Goal: Check status: Check status

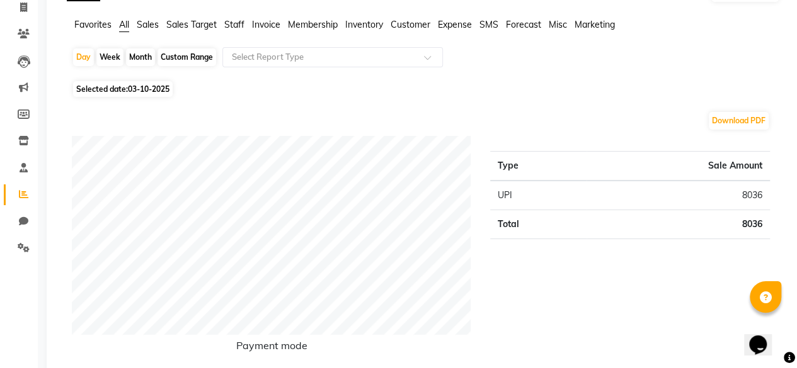
click at [169, 59] on div "Custom Range" at bounding box center [186, 57] width 59 height 18
select select "10"
select select "2025"
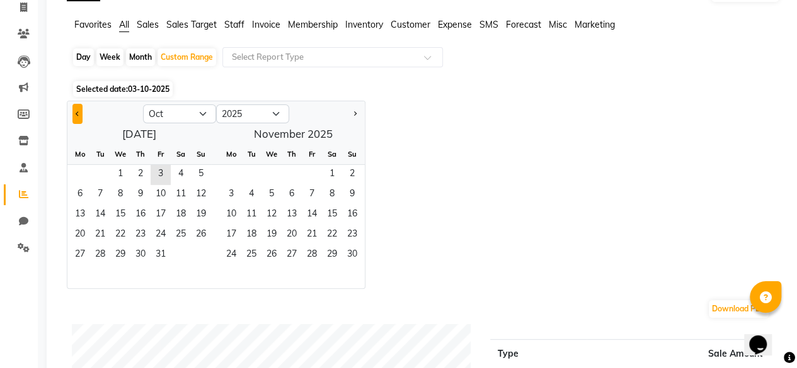
click at [77, 115] on button "Previous month" at bounding box center [77, 114] width 10 height 20
select select "9"
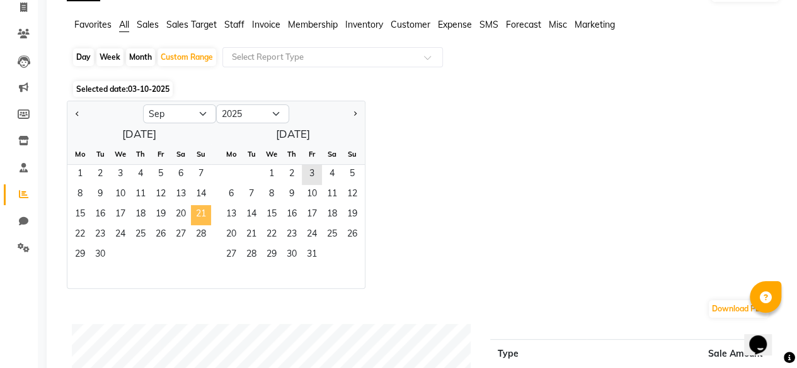
click at [195, 205] on span "21" at bounding box center [201, 215] width 20 height 20
click at [310, 177] on span "3" at bounding box center [312, 175] width 20 height 20
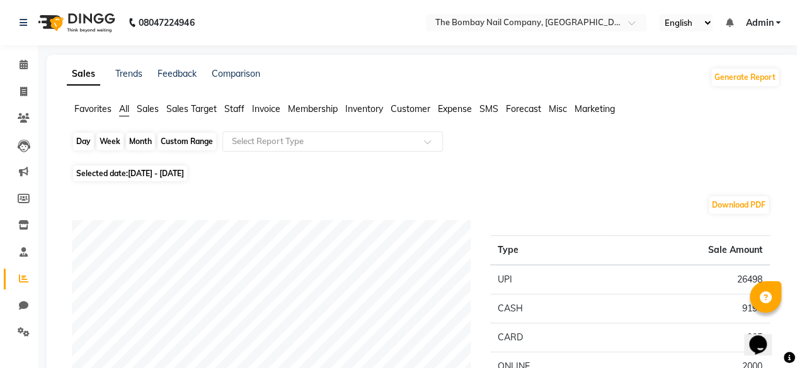
click at [171, 144] on div "Custom Range" at bounding box center [186, 142] width 59 height 18
select select "9"
select select "2025"
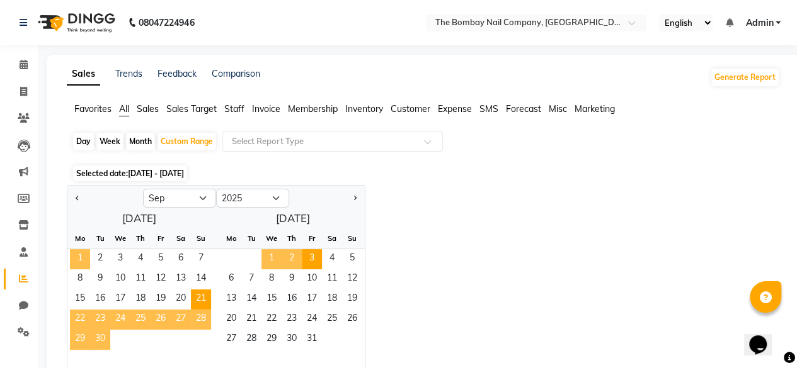
click at [82, 261] on span "1" at bounding box center [80, 259] width 20 height 20
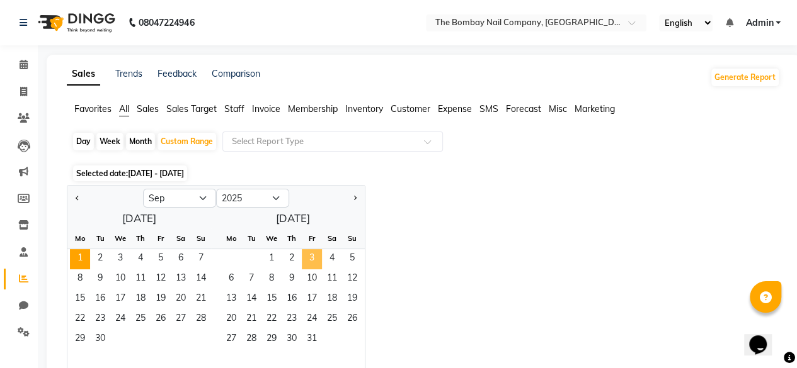
click at [314, 255] on span "3" at bounding box center [312, 259] width 20 height 20
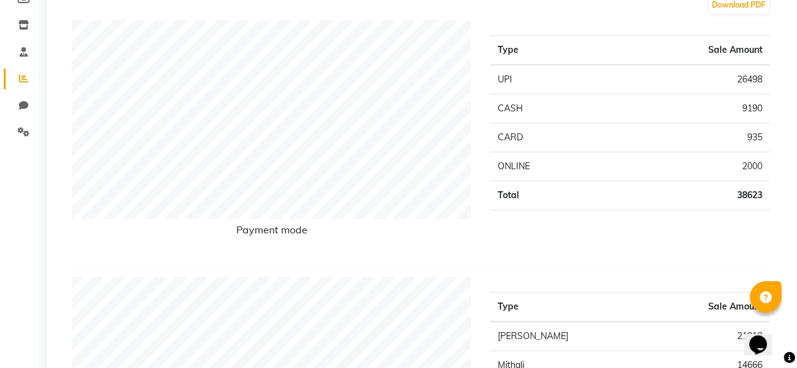
scroll to position [201, 0]
